Goal: Navigation & Orientation: Find specific page/section

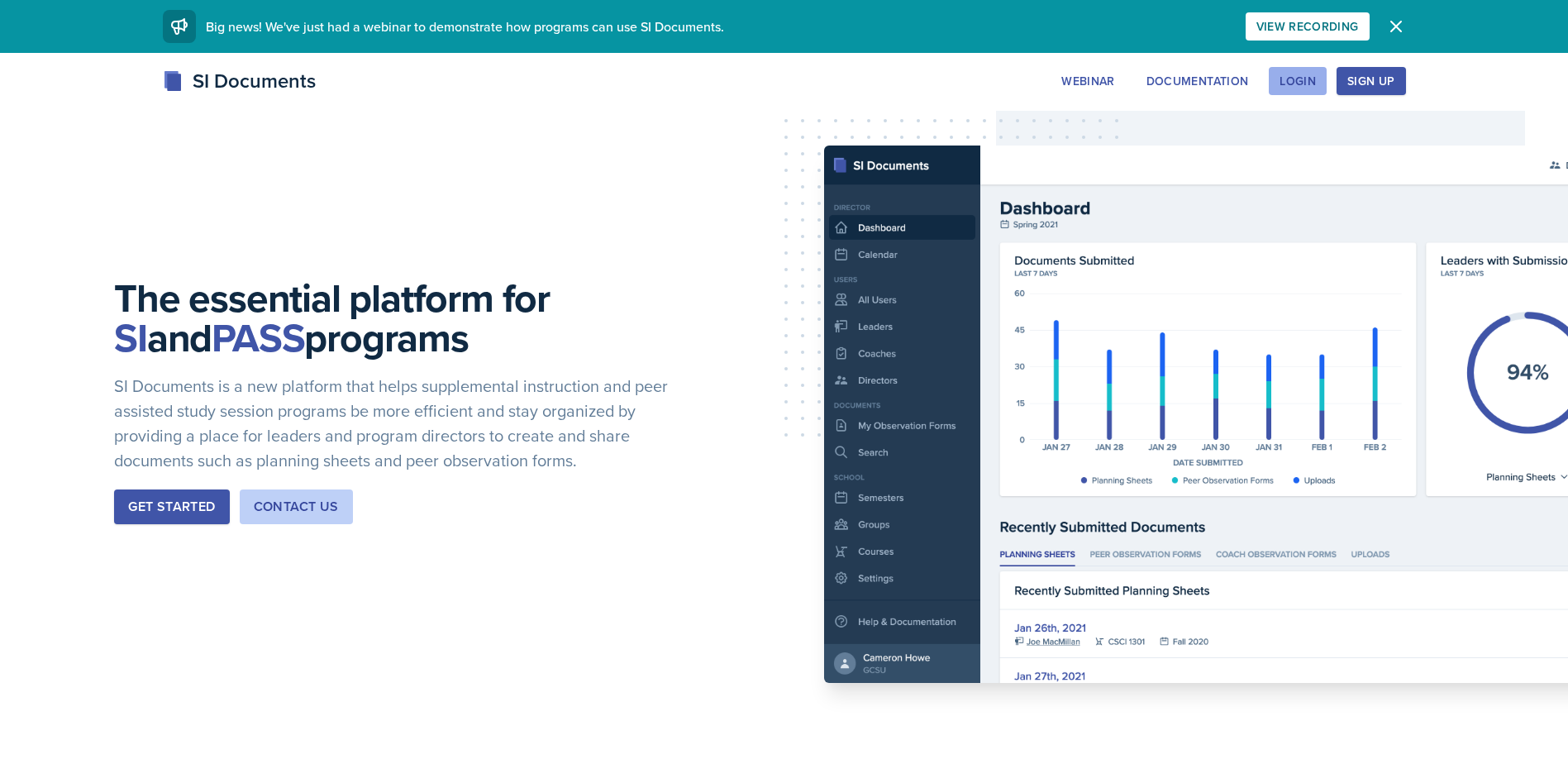
click at [1304, 82] on div "Login" at bounding box center [1298, 81] width 37 height 13
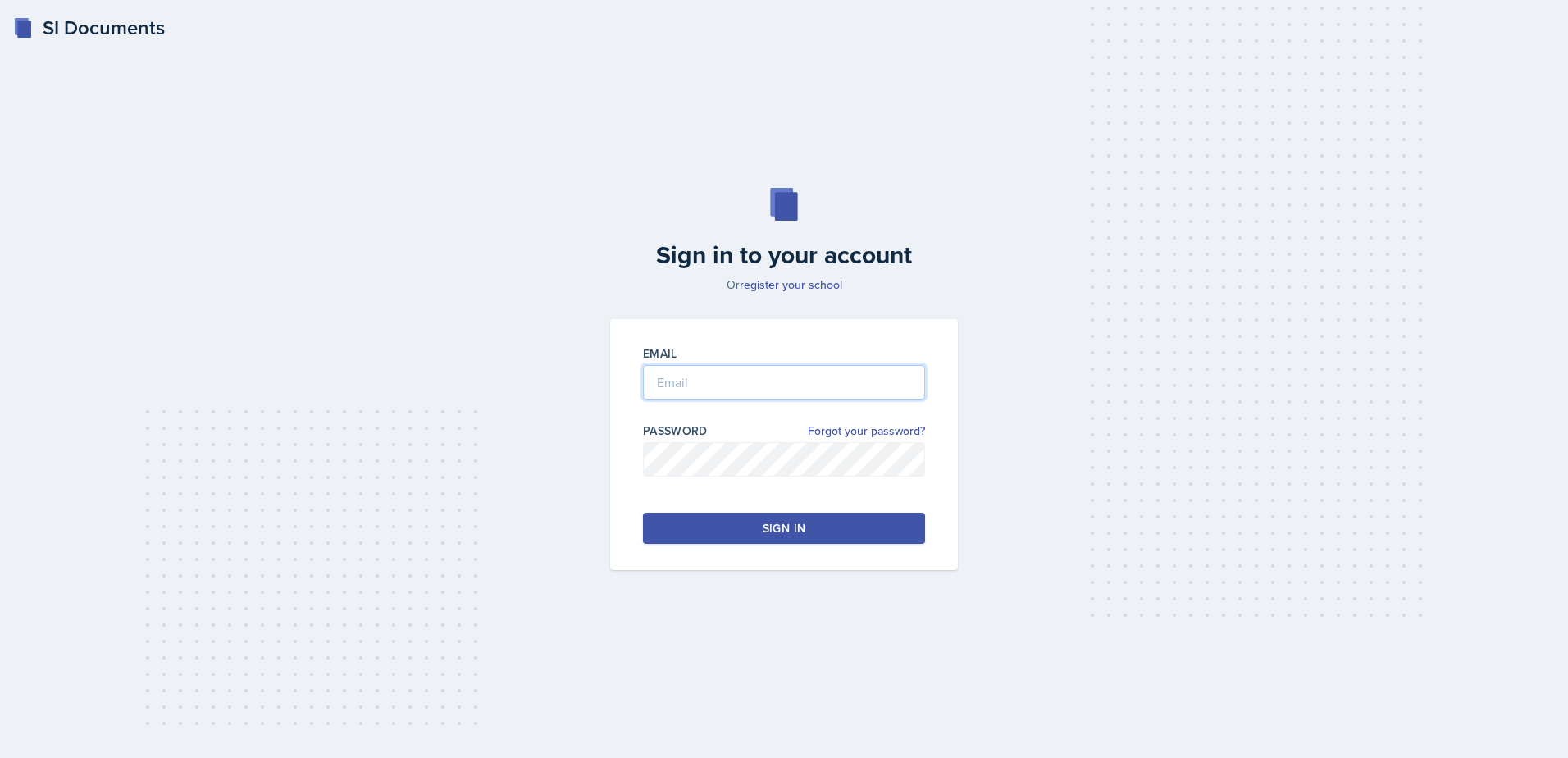
type input "[EMAIL_ADDRESS][DOMAIN_NAME]"
click at [794, 366] on input "[EMAIL_ADDRESS][DOMAIN_NAME]" at bounding box center [784, 382] width 282 height 35
click at [1122, 498] on div "Sign in to your account Or register your school Email [EMAIL_ADDRESS][DOMAIN_NA…" at bounding box center [784, 379] width 1516 height 488
click at [808, 539] on button "Sign in" at bounding box center [784, 528] width 282 height 32
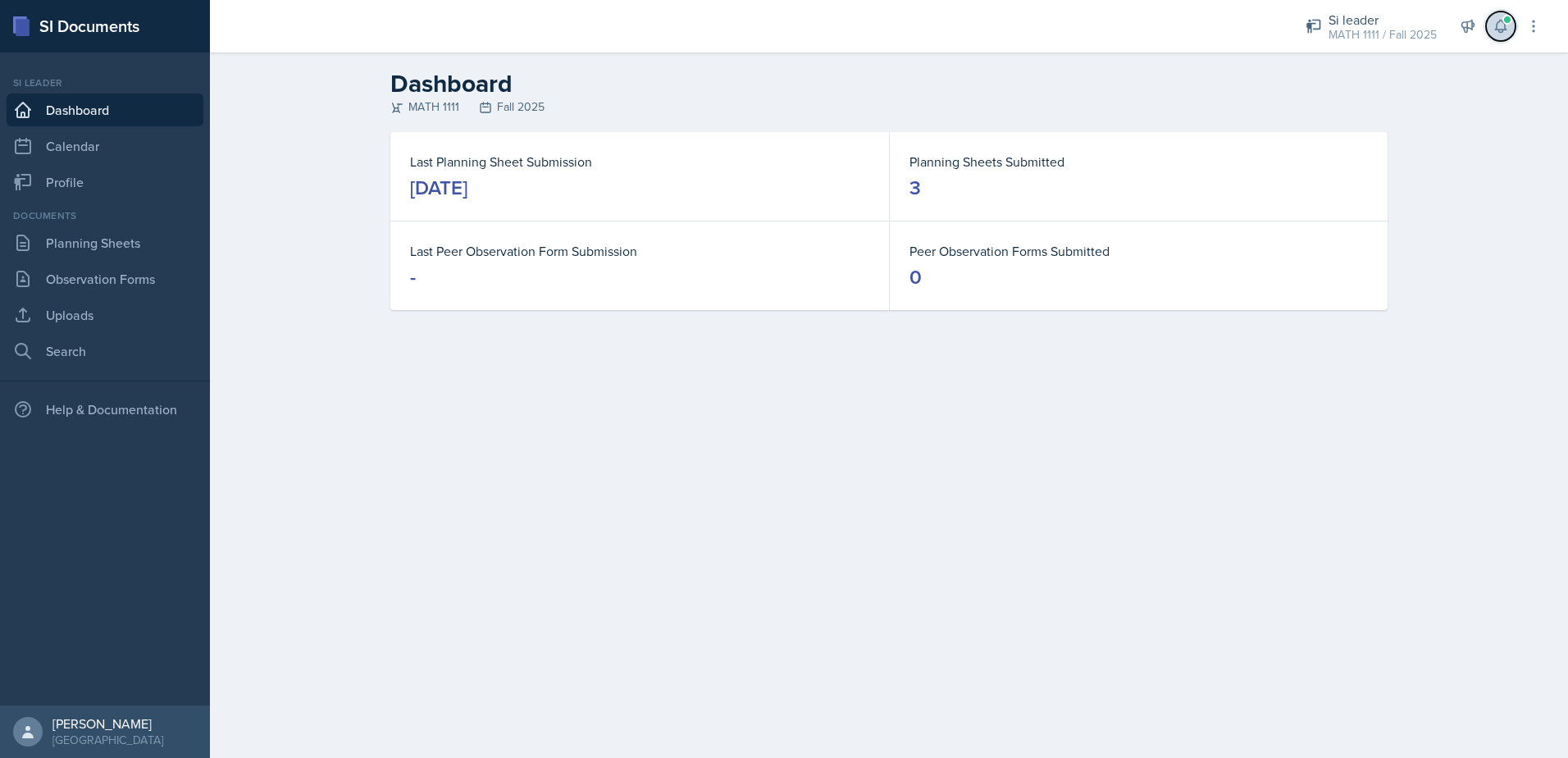
click at [1499, 17] on button at bounding box center [1501, 27] width 30 height 30
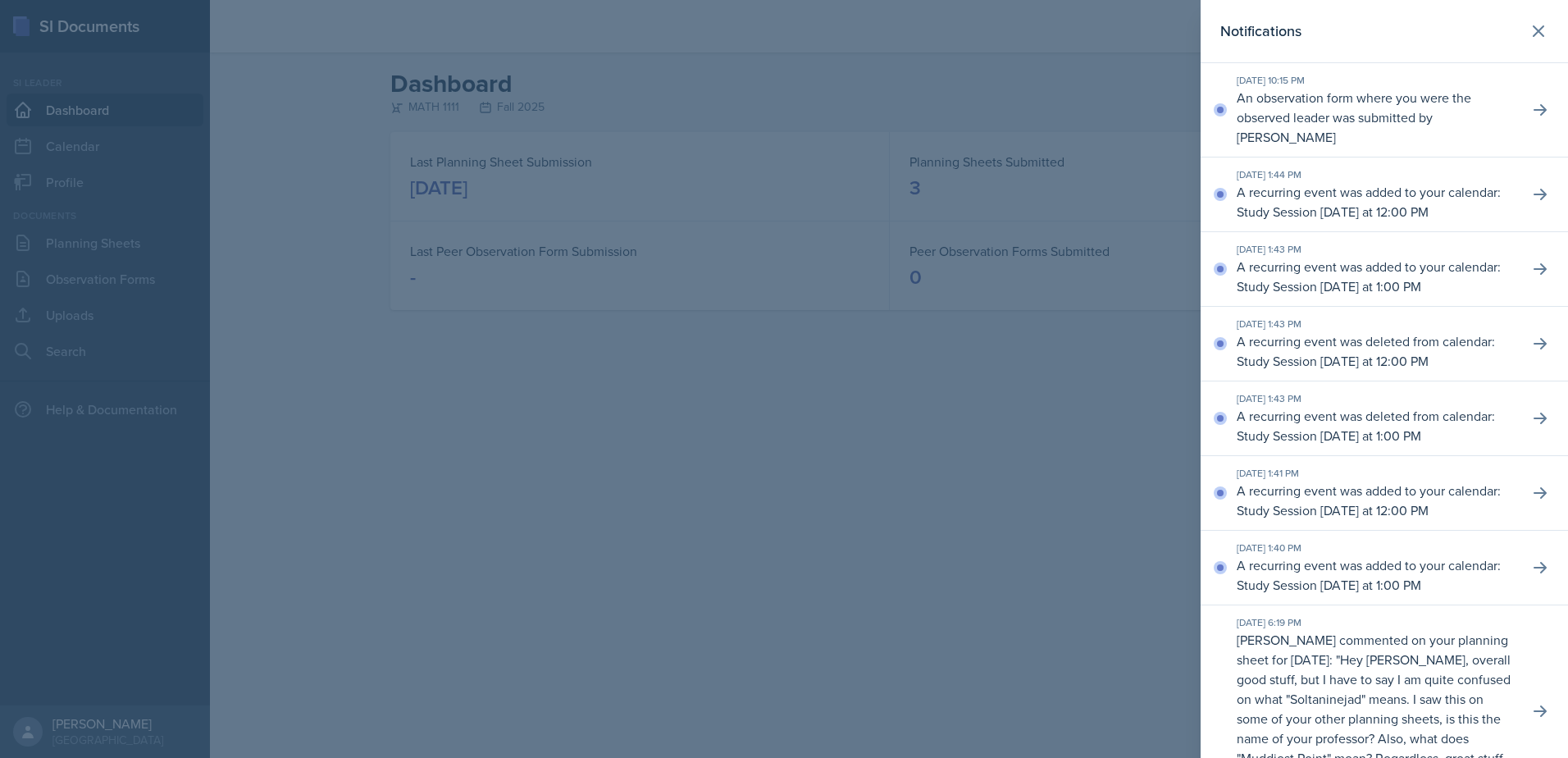
click at [793, 444] on div at bounding box center [784, 379] width 1568 height 758
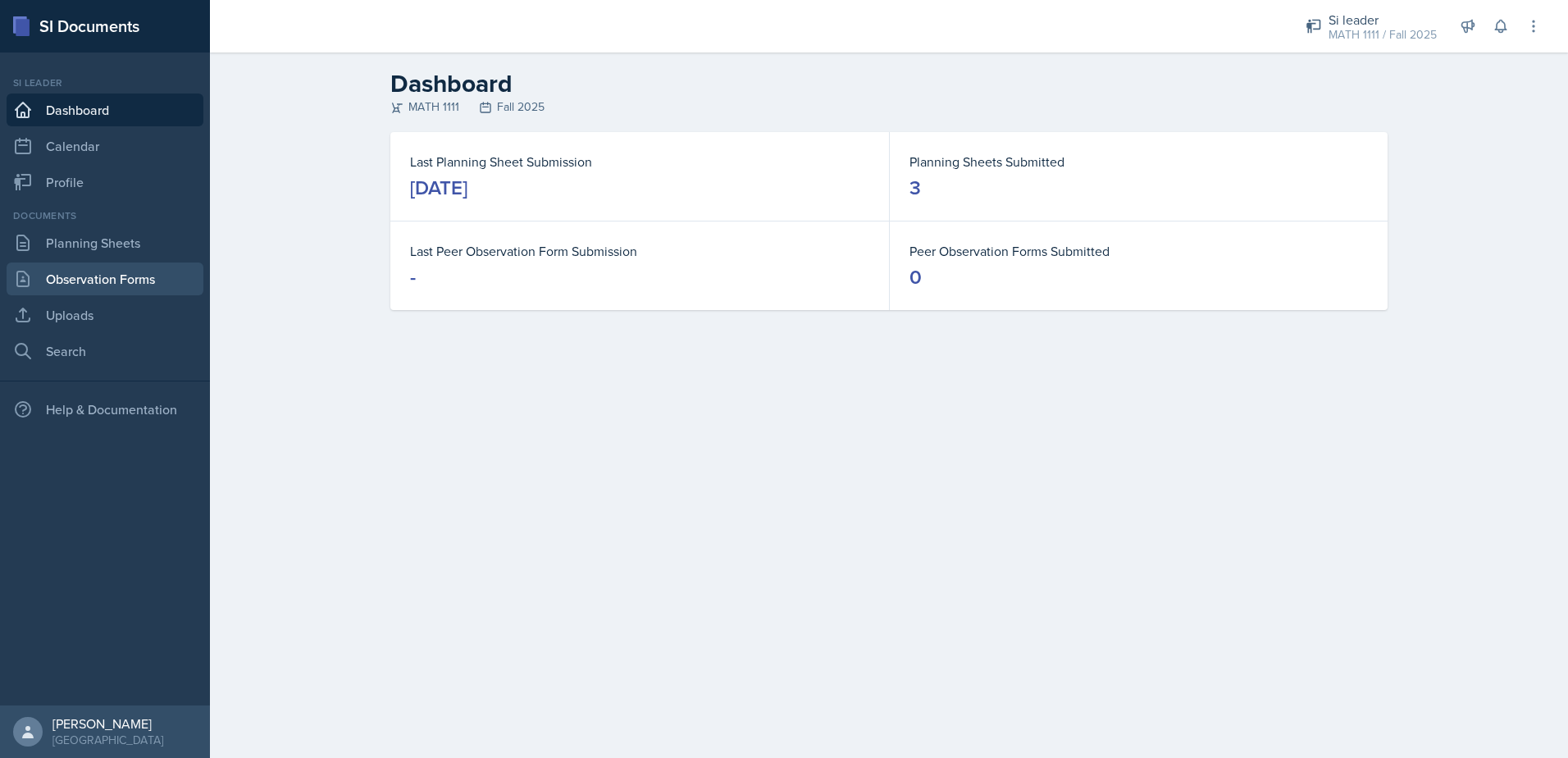
click at [116, 279] on link "Observation Forms" at bounding box center [105, 278] width 196 height 33
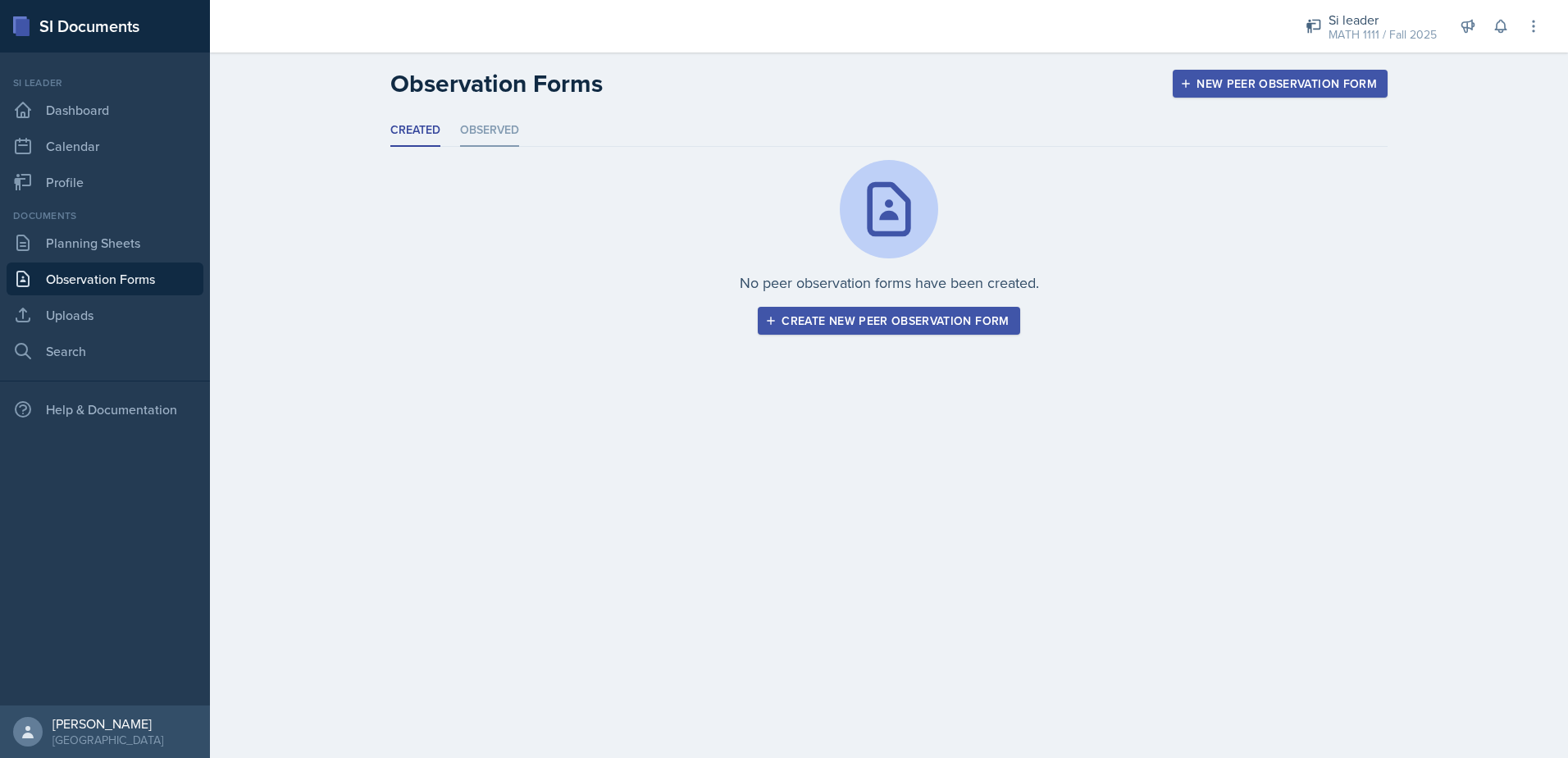
click at [493, 139] on li "Observed" at bounding box center [489, 130] width 59 height 32
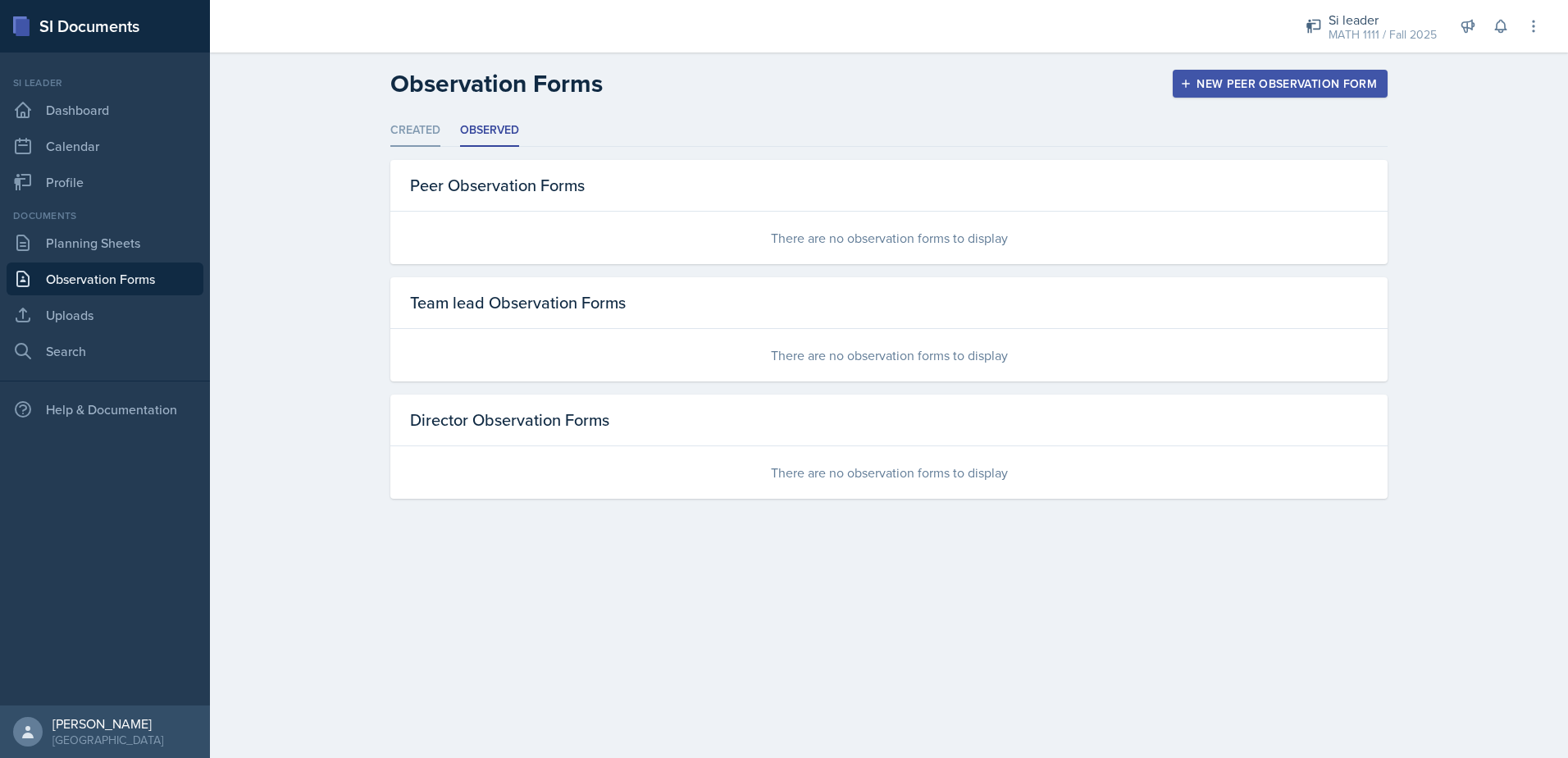
click at [417, 133] on li "Created" at bounding box center [415, 130] width 50 height 32
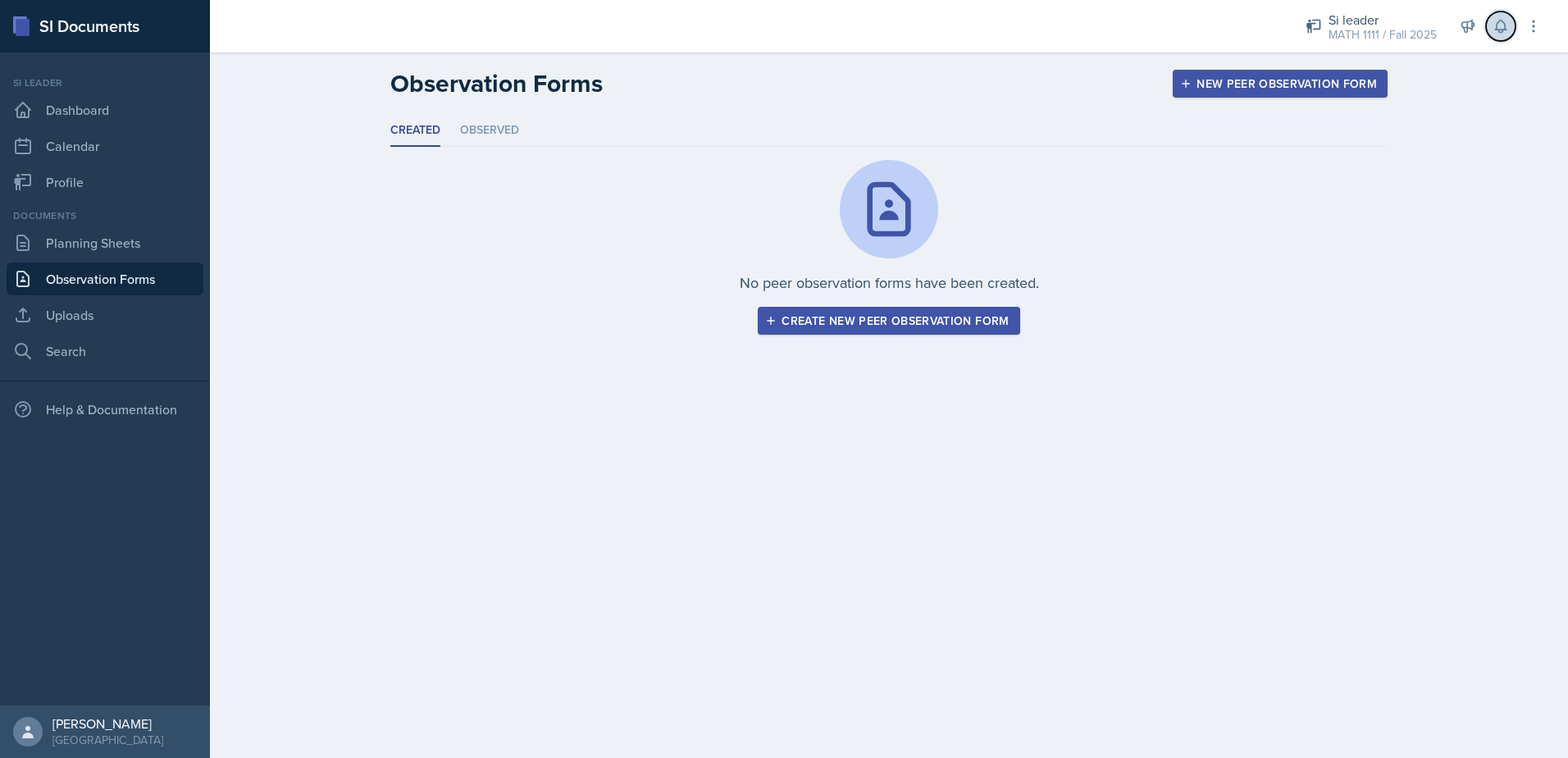
click at [1513, 17] on button at bounding box center [1501, 27] width 30 height 30
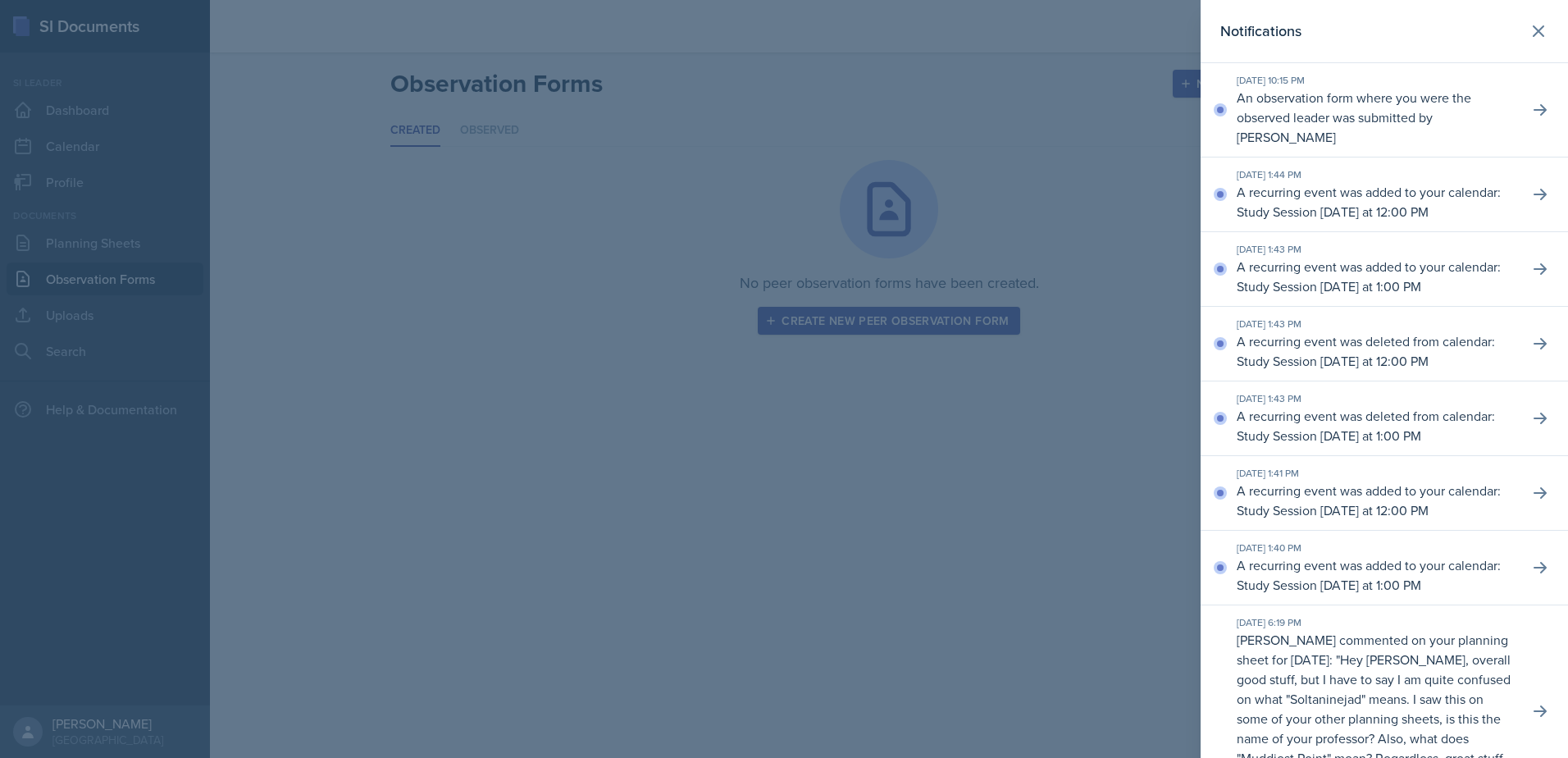
click at [1431, 114] on p "An observation form where you were the observed leader was submitted by [PERSON…" at bounding box center [1376, 117] width 279 height 59
click at [1531, 103] on icon at bounding box center [1539, 110] width 17 height 17
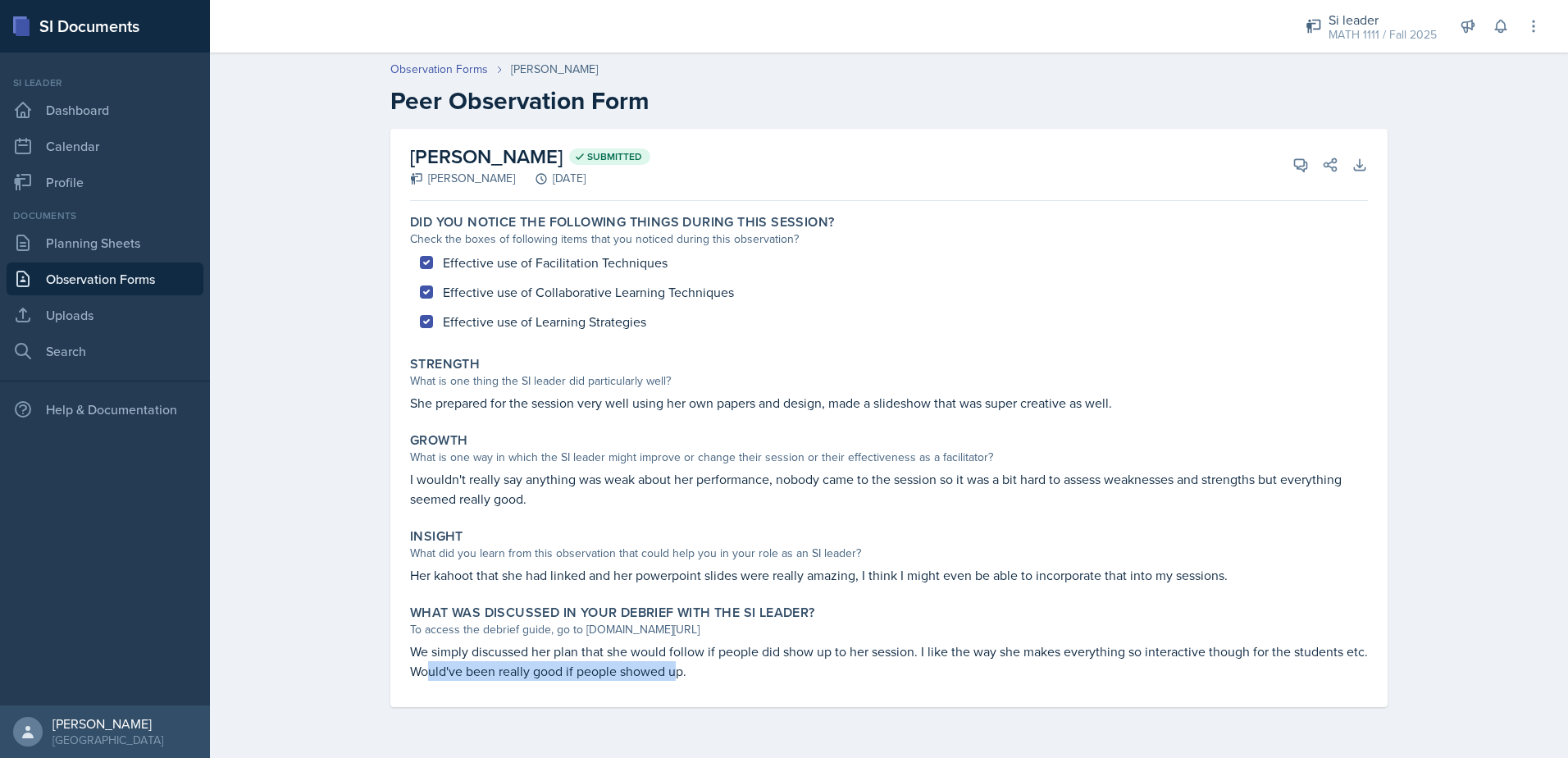
drag, startPoint x: 432, startPoint y: 671, endPoint x: 676, endPoint y: 669, distance: 244.0
click at [676, 669] on p "We simply discussed her plan that she would follow if people did show up to her…" at bounding box center [889, 661] width 958 height 39
drag, startPoint x: 676, startPoint y: 669, endPoint x: 769, endPoint y: 682, distance: 93.9
click at [769, 682] on div "What was discussed in your debrief with the SI Leader? To access the debrief gu…" at bounding box center [889, 643] width 971 height 90
click at [78, 249] on link "Planning Sheets" at bounding box center [105, 242] width 196 height 33
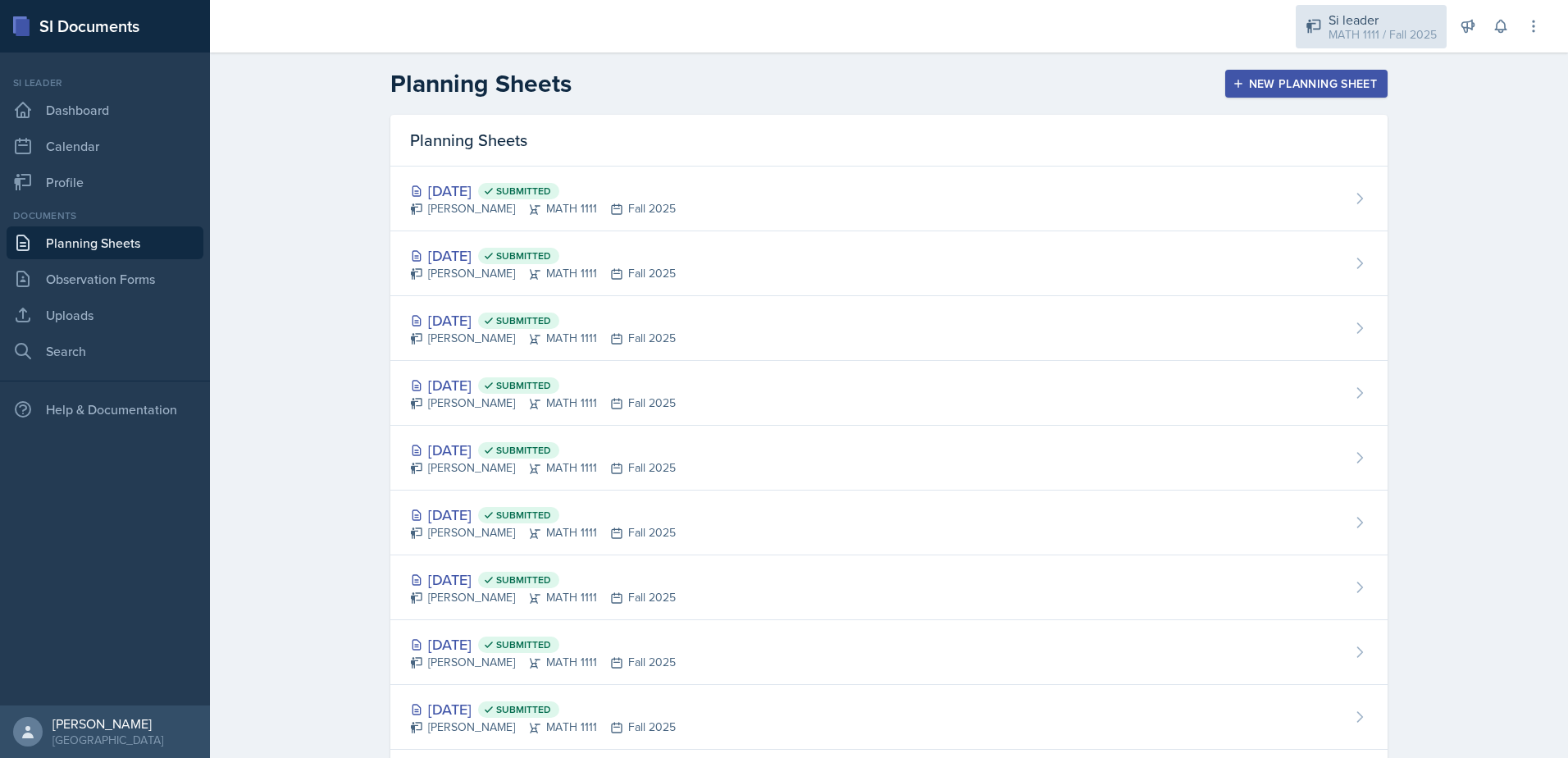
click at [1440, 26] on div "Si leader MATH 1111 / Fall 2025" at bounding box center [1371, 27] width 151 height 43
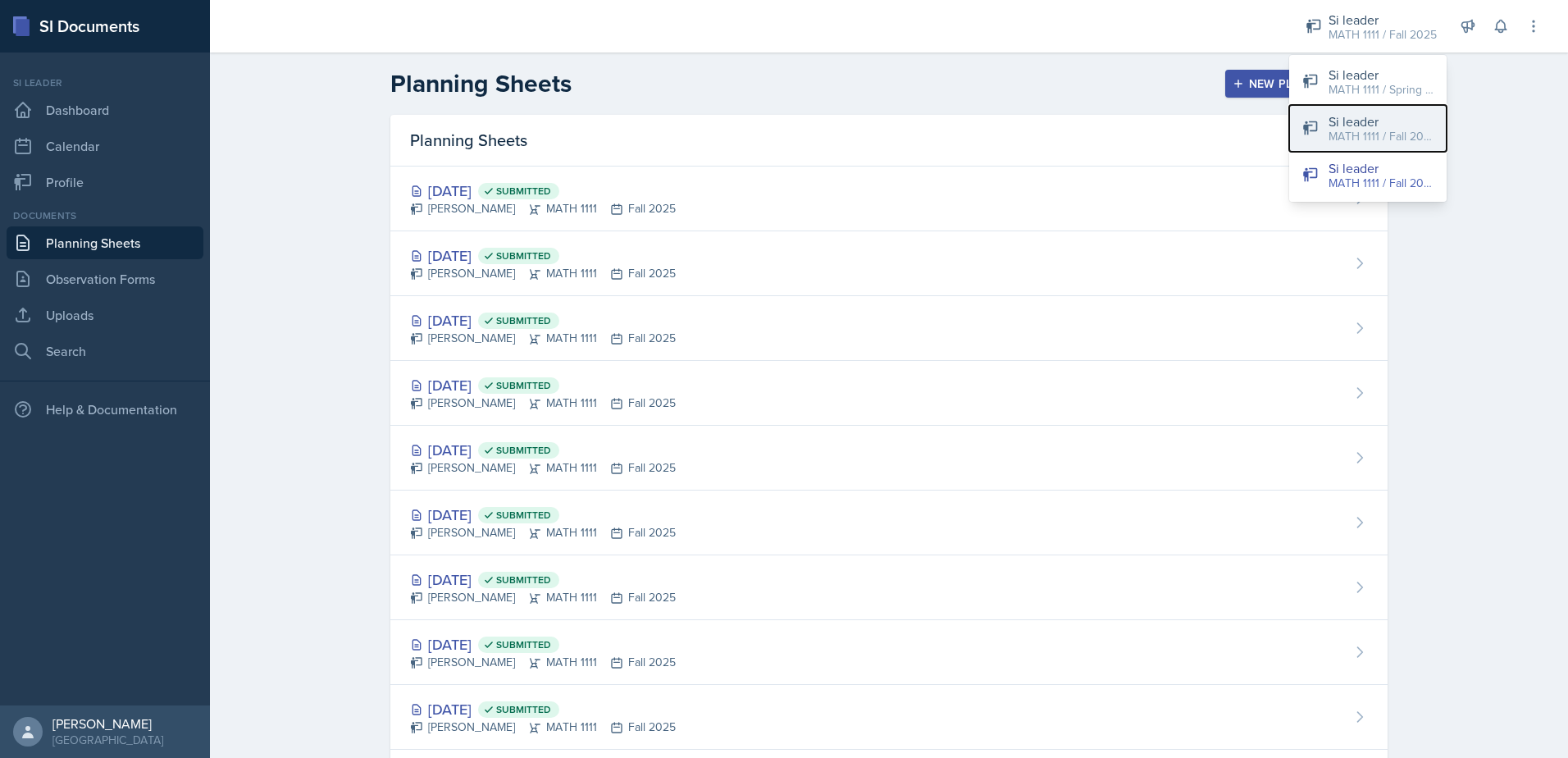
click at [1364, 135] on div "MATH 1111 / Fall 2025" at bounding box center [1381, 136] width 105 height 17
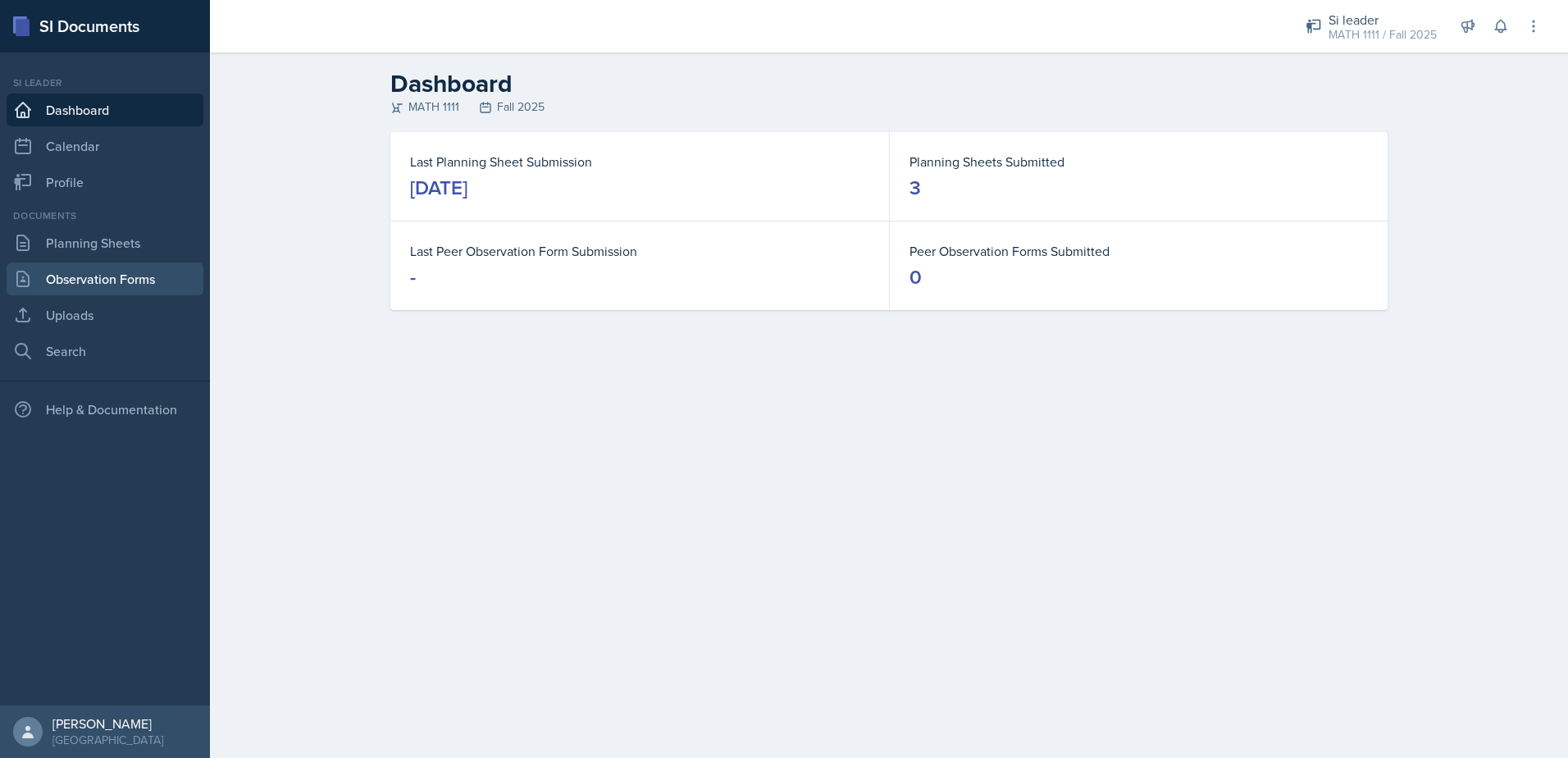
click at [112, 270] on link "Observation Forms" at bounding box center [105, 278] width 196 height 33
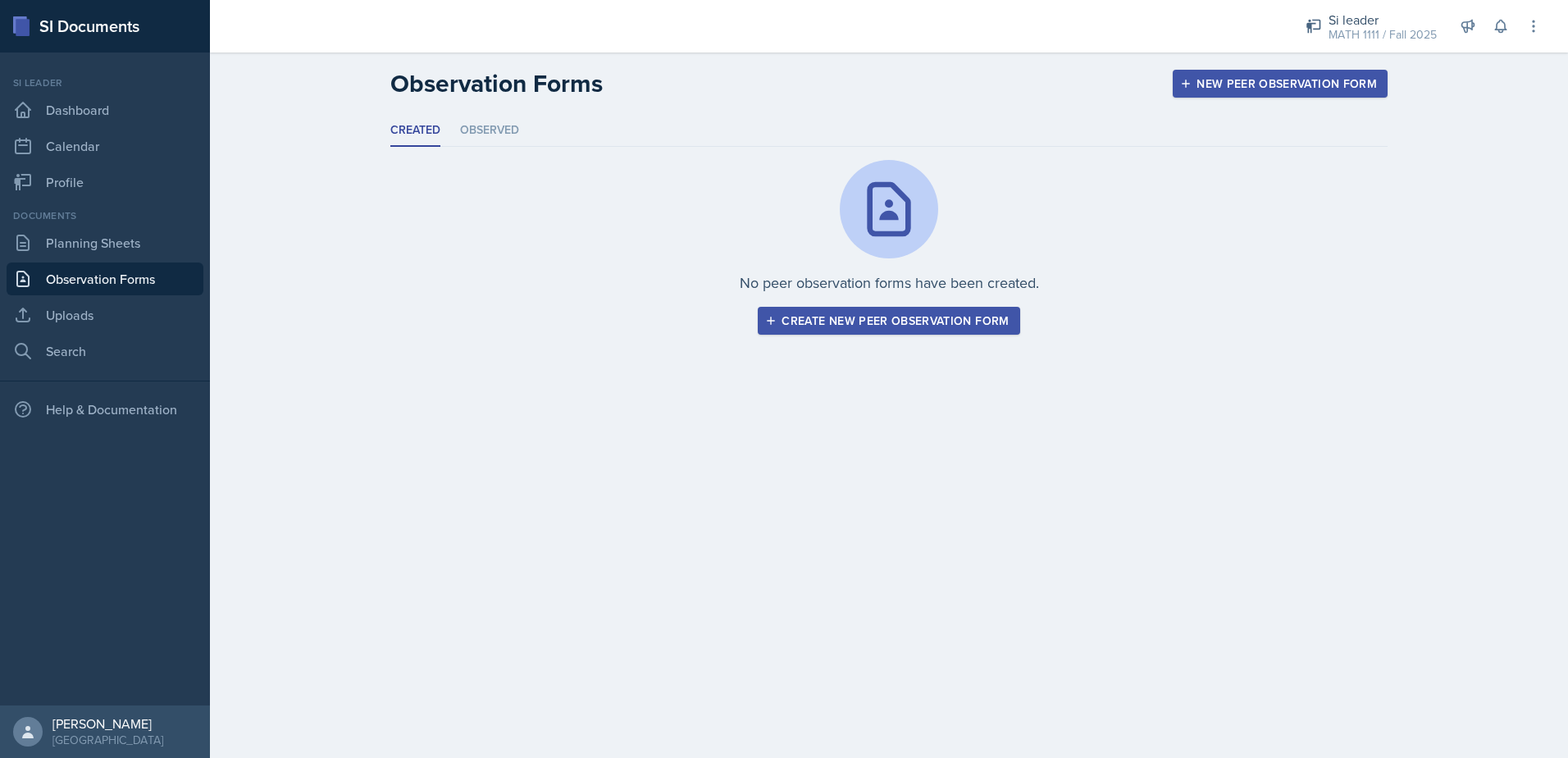
click at [502, 114] on header "Observation Forms New Peer Observation Form" at bounding box center [889, 83] width 1358 height 62
click at [485, 133] on li "Observed" at bounding box center [489, 130] width 59 height 32
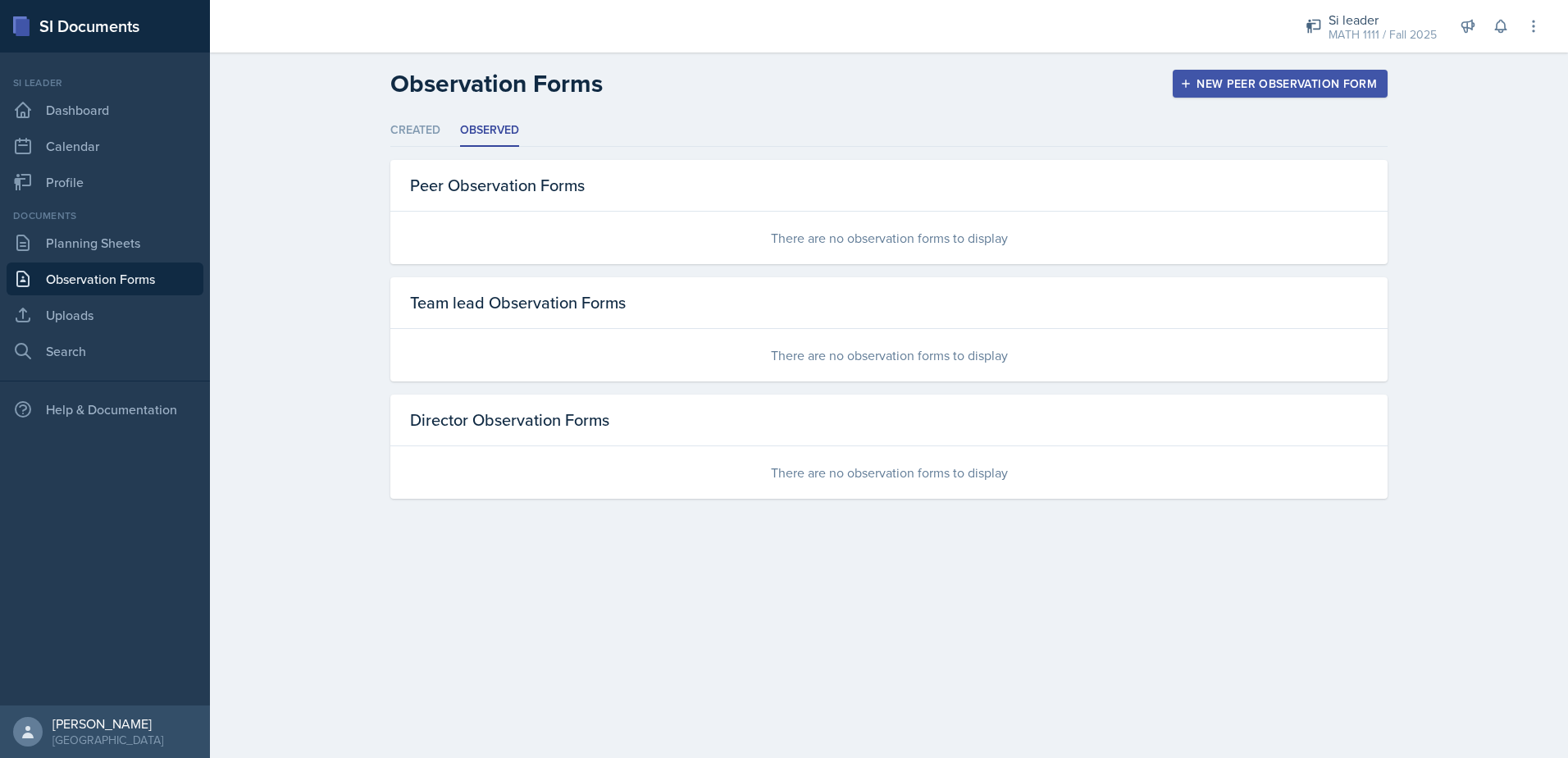
click at [456, 127] on ul "Created Observed" at bounding box center [889, 130] width 998 height 32
click at [407, 138] on li "Created" at bounding box center [415, 130] width 50 height 32
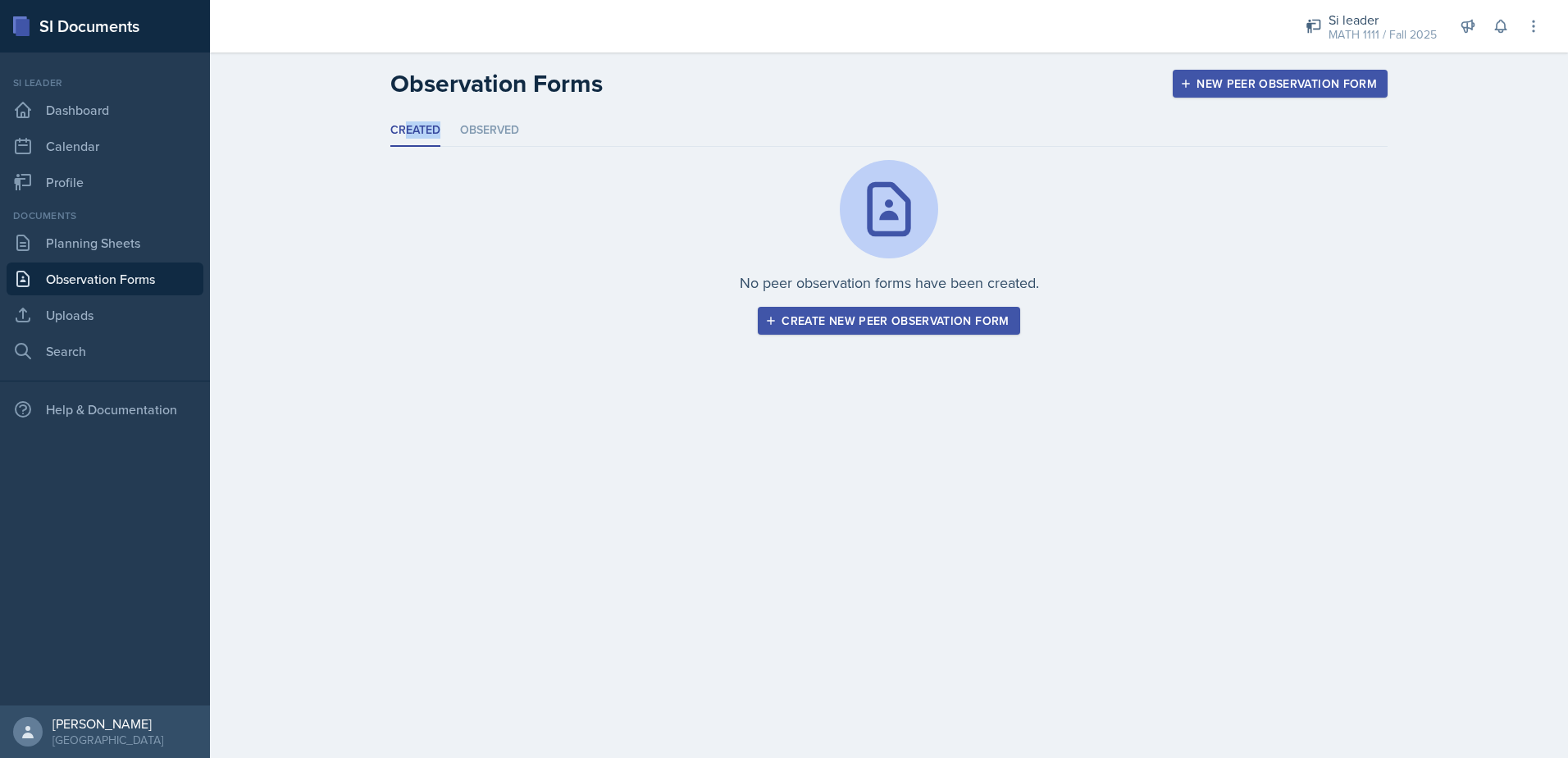
click at [407, 138] on li "Created" at bounding box center [415, 130] width 50 height 32
click at [165, 245] on link "Planning Sheets" at bounding box center [105, 242] width 196 height 33
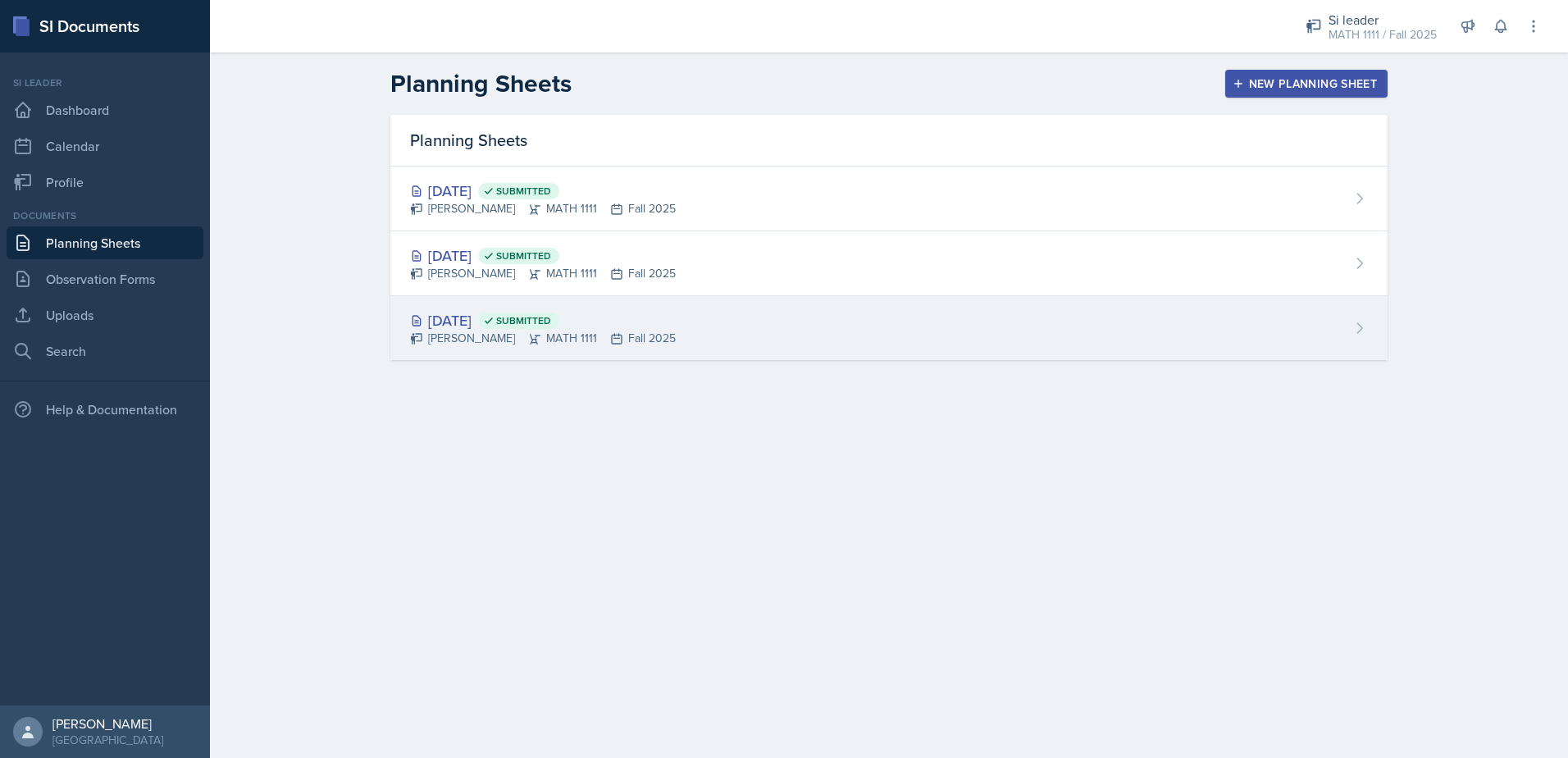
click at [481, 332] on div "[PERSON_NAME] MATH 1111 Fall 2025" at bounding box center [543, 338] width 265 height 17
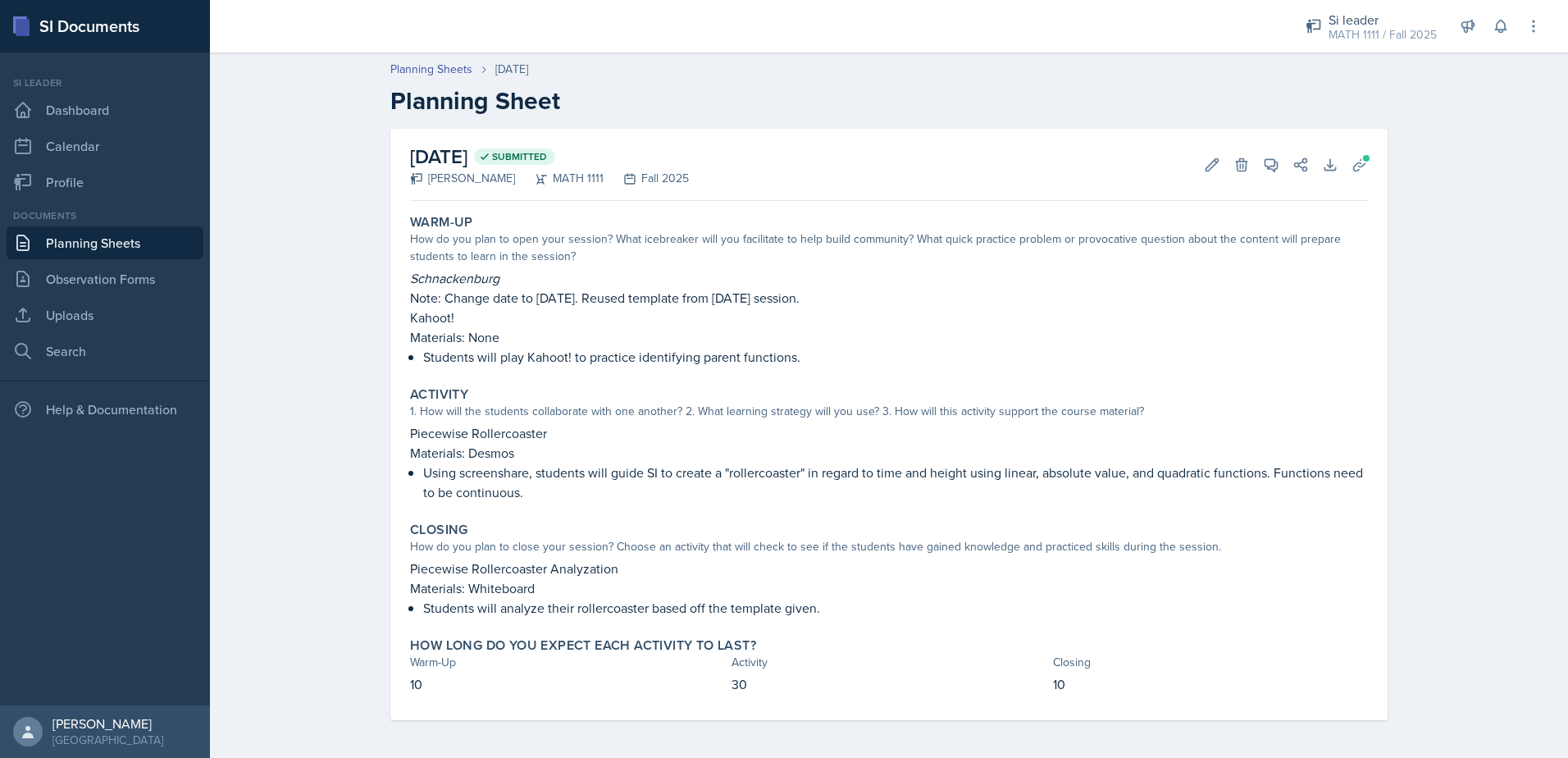
scroll to position [2, 0]
